Goal: Find specific page/section: Find specific page/section

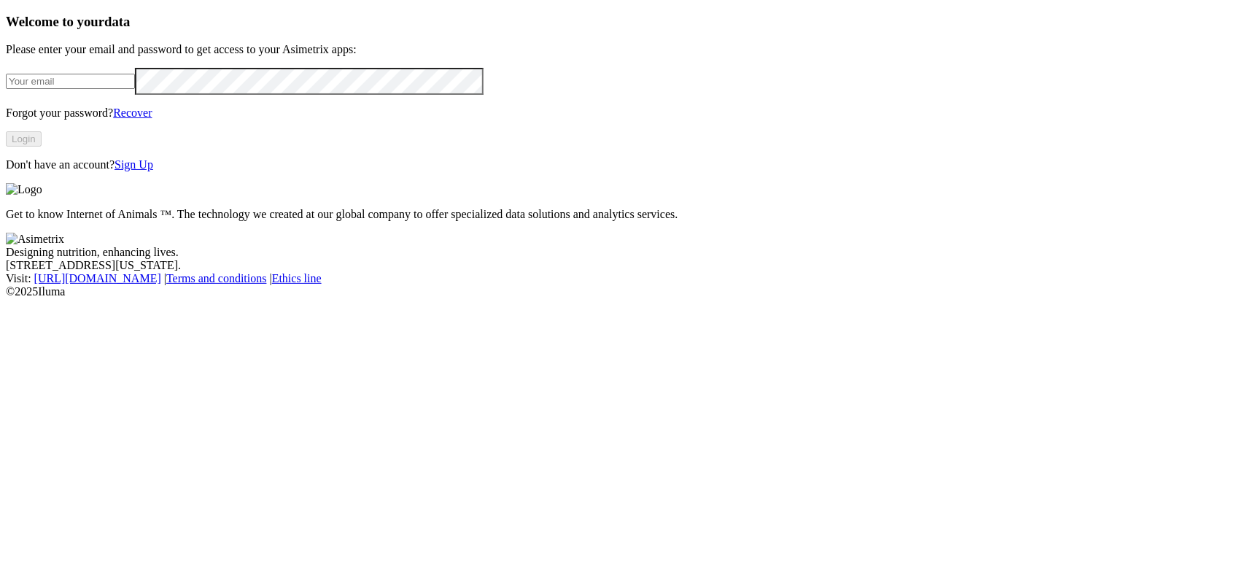
type input "[EMAIL_ADDRESS][DOMAIN_NAME]"
click at [42, 147] on button "Login" at bounding box center [24, 138] width 36 height 15
